Goal: Task Accomplishment & Management: Complete application form

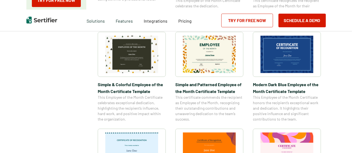
scroll to position [185, 0]
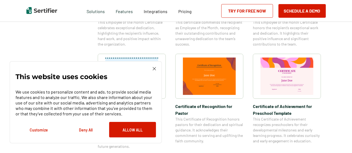
scroll to position [261, 0]
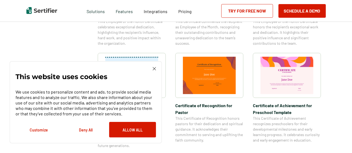
click at [154, 67] on img at bounding box center [154, 68] width 3 height 3
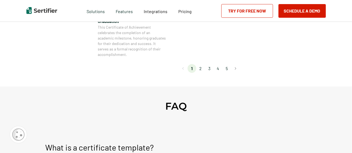
scroll to position [561, 0]
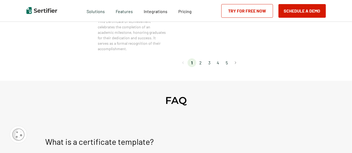
click at [200, 61] on li "2" at bounding box center [200, 62] width 9 height 9
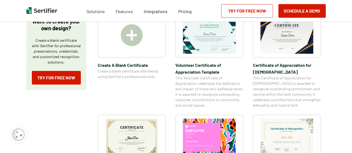
scroll to position [111, 0]
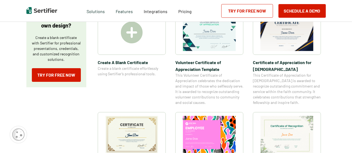
click at [129, 38] on img at bounding box center [132, 32] width 22 height 22
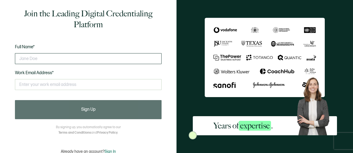
click at [78, 57] on input "text" at bounding box center [88, 58] width 147 height 11
type input "sidney"
type input "Sidney garrison"
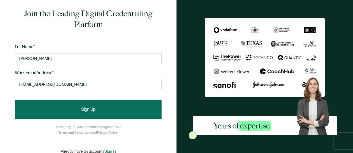
click at [70, 113] on button "Sign Up" at bounding box center [88, 109] width 147 height 19
click at [73, 106] on button "Sign Up" at bounding box center [88, 109] width 147 height 19
click at [138, 107] on button "Sign Up" at bounding box center [88, 109] width 147 height 19
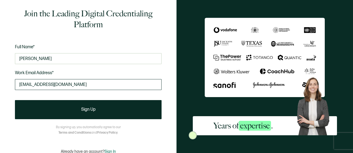
click at [125, 82] on input "sidneyallen23@yahoo.com" at bounding box center [88, 84] width 147 height 11
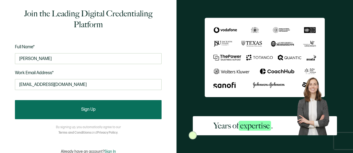
click at [129, 106] on button "Sign Up" at bounding box center [88, 109] width 147 height 19
click at [98, 107] on button "Sign Up" at bounding box center [88, 109] width 147 height 19
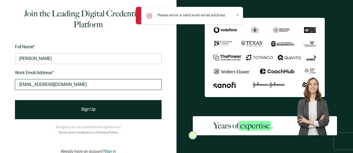
click at [108, 82] on input "sidneyallen23@yahoo.com" at bounding box center [88, 84] width 147 height 11
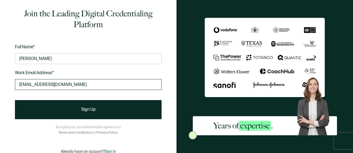
click at [47, 85] on input "sidneygarrison@gmail.com" at bounding box center [88, 84] width 147 height 11
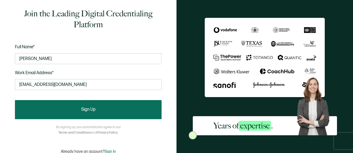
type input "sidneygarrison23@gmail.com"
click at [56, 114] on button "Sign Up" at bounding box center [88, 109] width 147 height 19
